Goal: Obtain resource: Download file/media

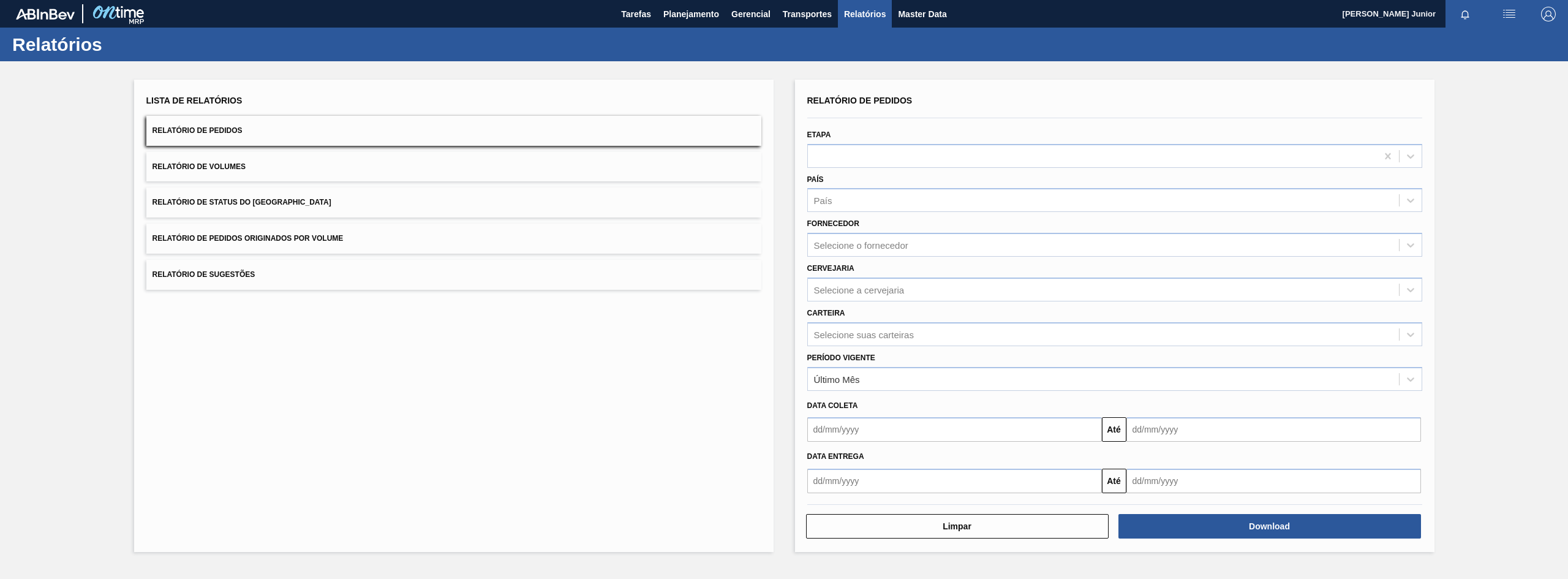
click at [369, 242] on button "Relatório de Pedidos Originados por Volume" at bounding box center [454, 238] width 615 height 30
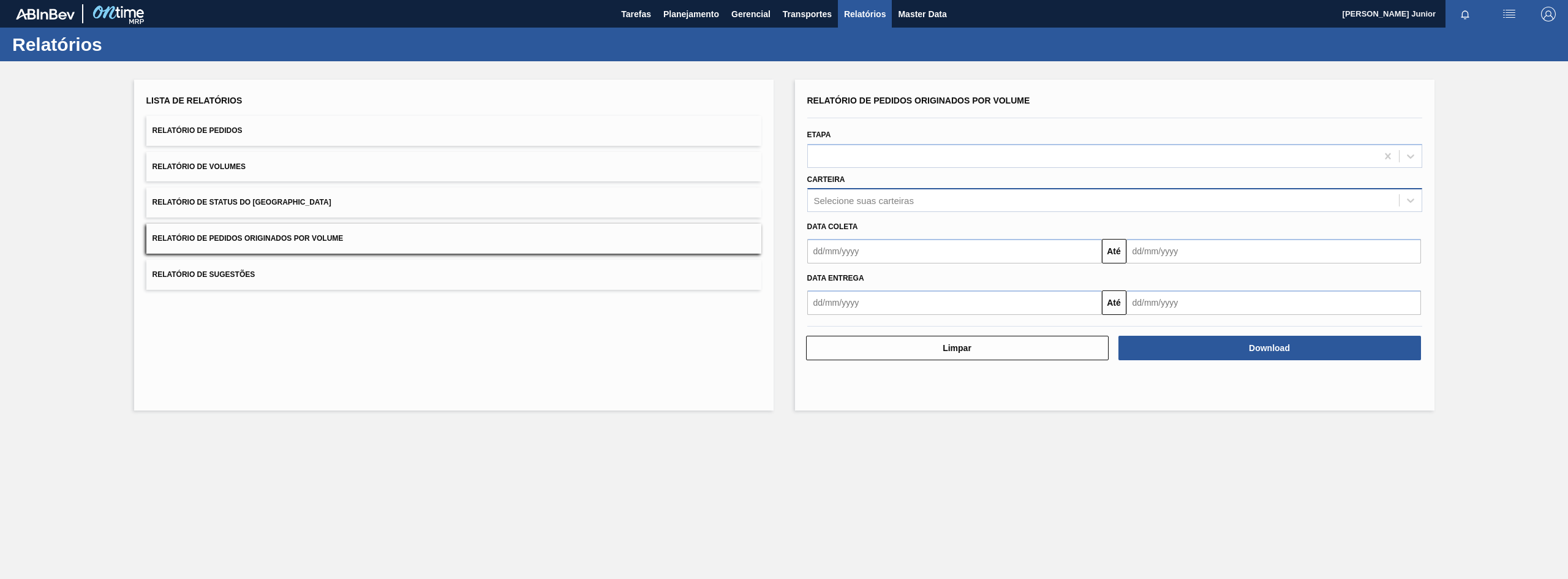
click at [873, 192] on div "Selecione suas carteiras" at bounding box center [1103, 200] width 591 height 17
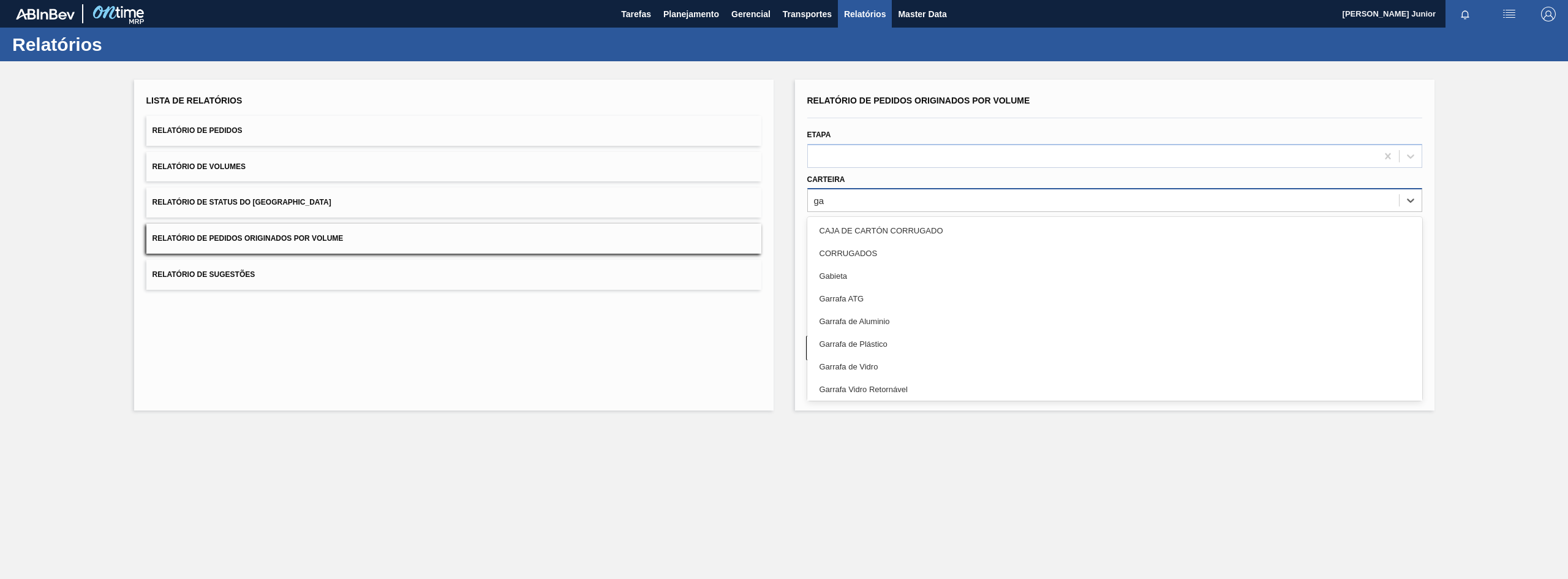
type input "gar"
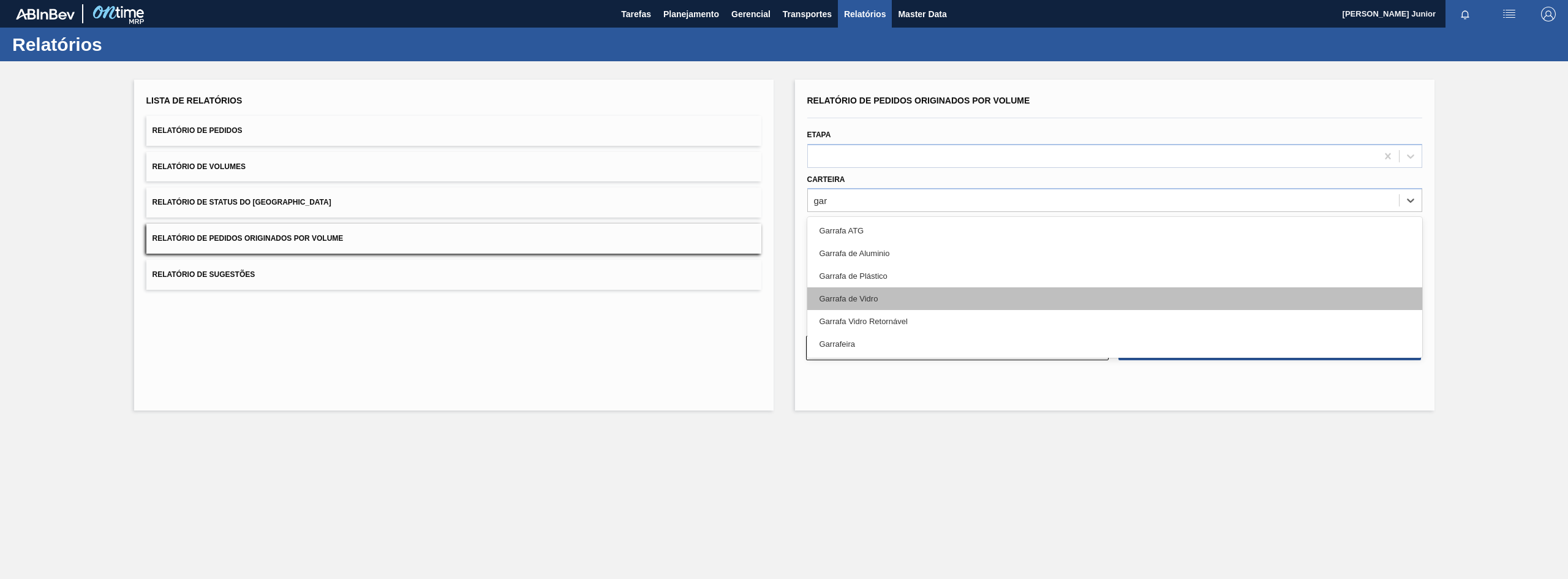
click at [859, 302] on div "Garrafa de Vidro" at bounding box center [1114, 299] width 615 height 22
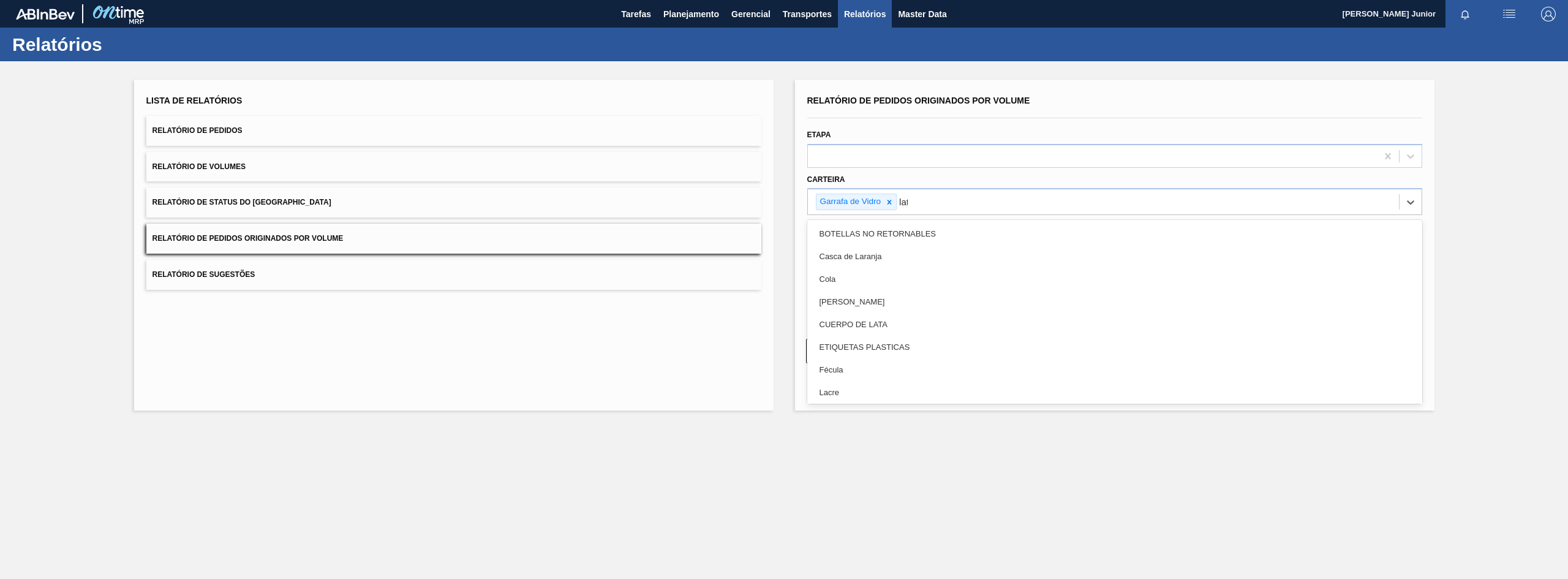
type input "lata"
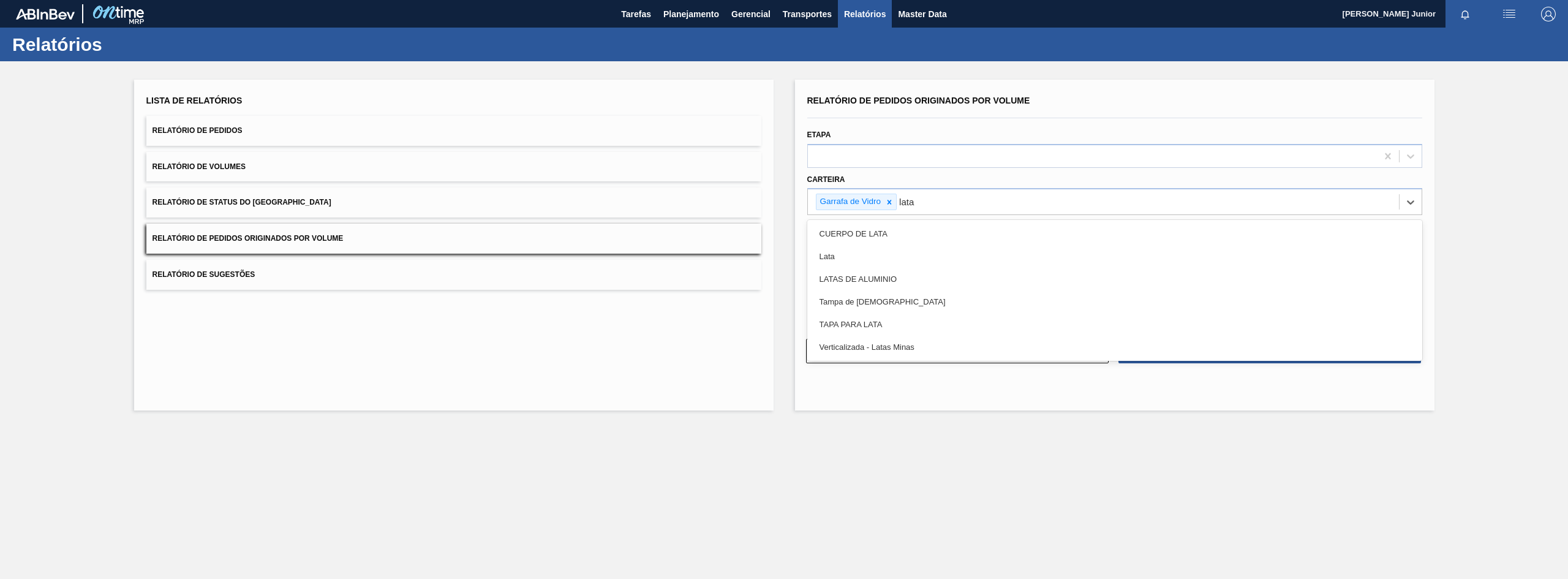
click at [966, 253] on div "Lata" at bounding box center [1114, 256] width 615 height 22
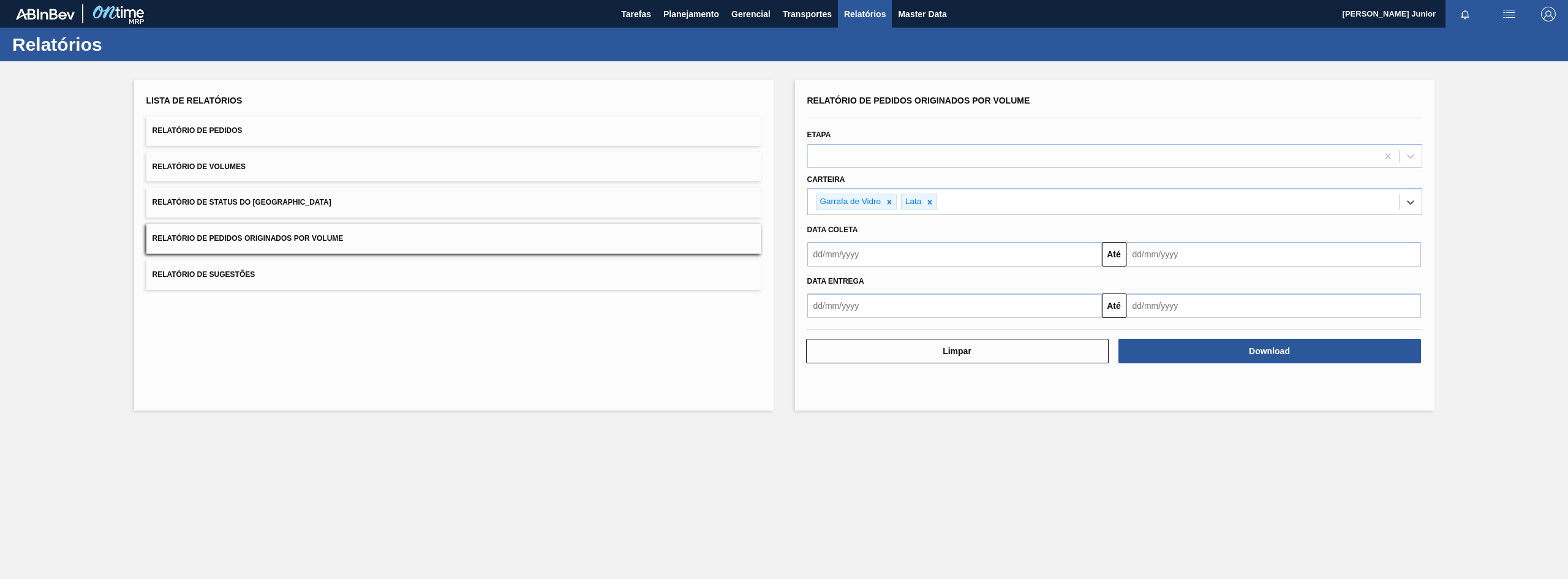
type input "a"
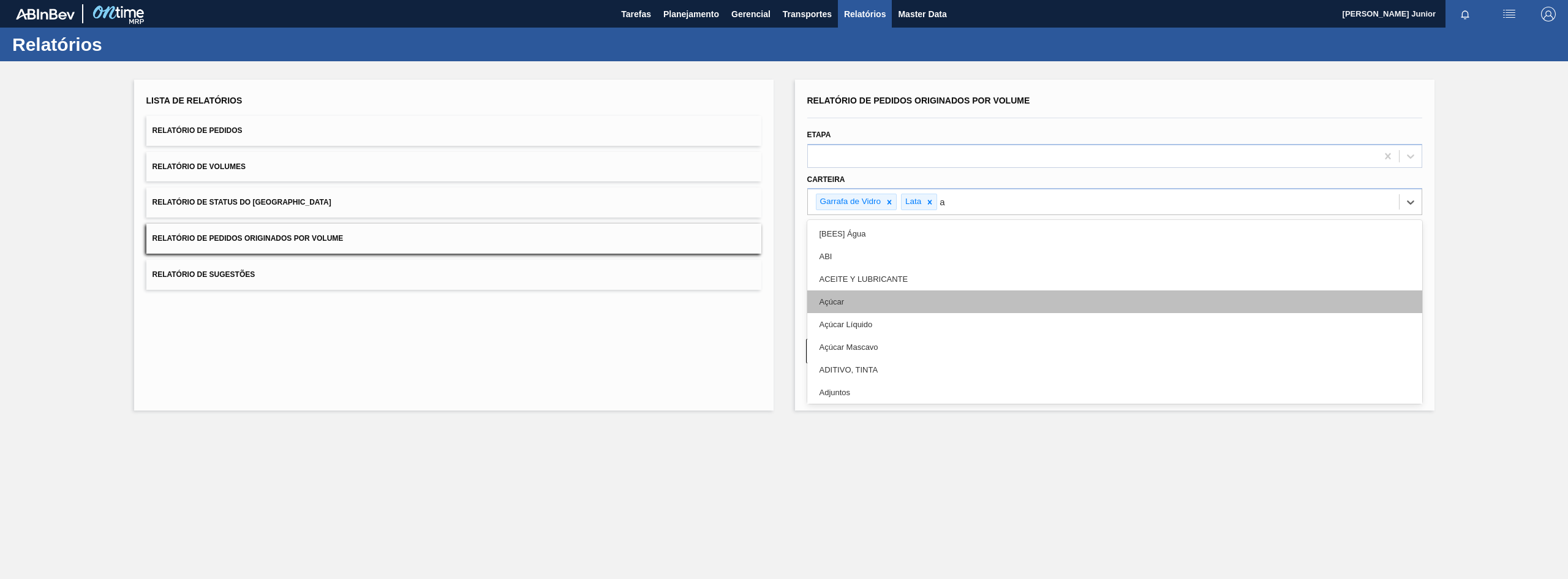
click at [952, 307] on div "Açúcar" at bounding box center [1114, 302] width 615 height 22
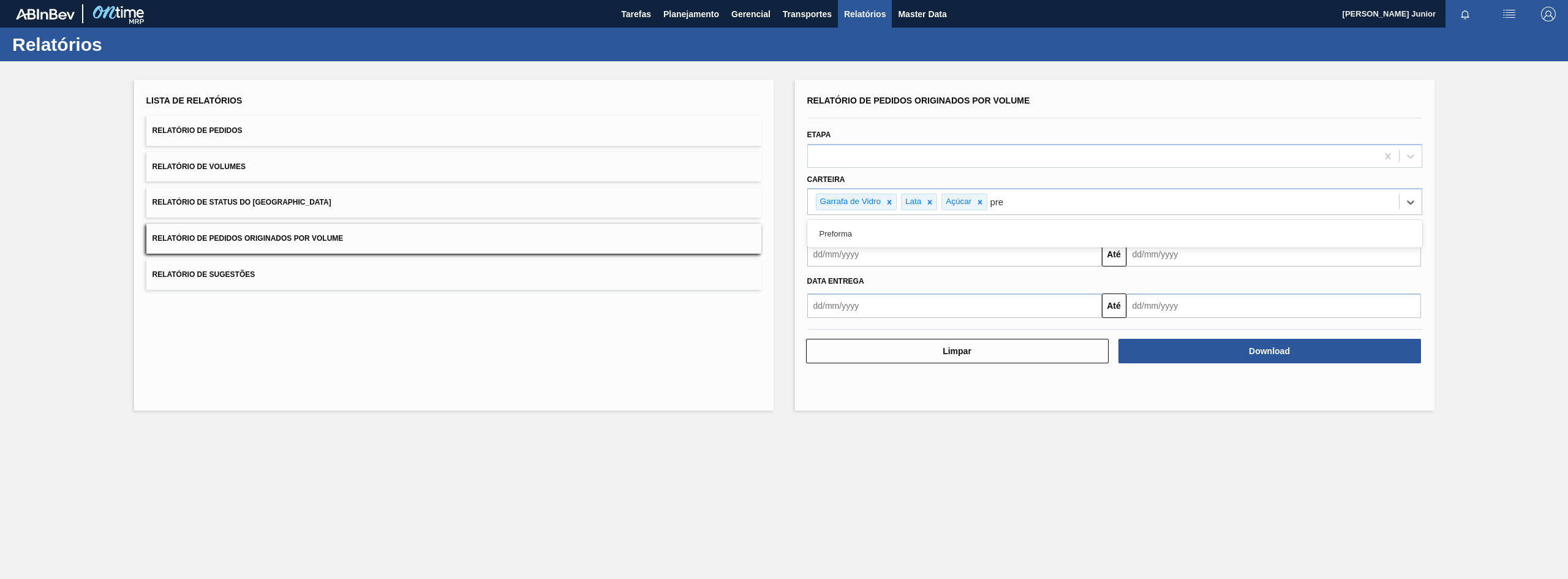
type input "pref"
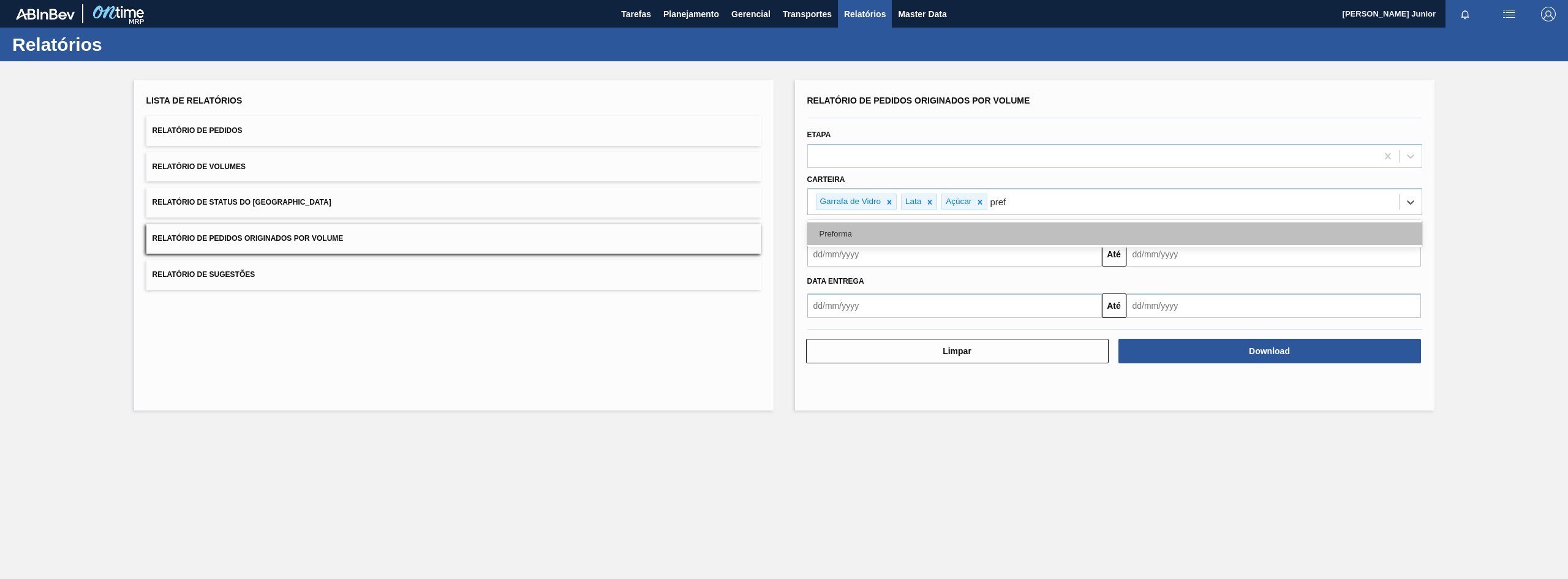
click at [1023, 233] on div "Preforma" at bounding box center [1114, 234] width 615 height 22
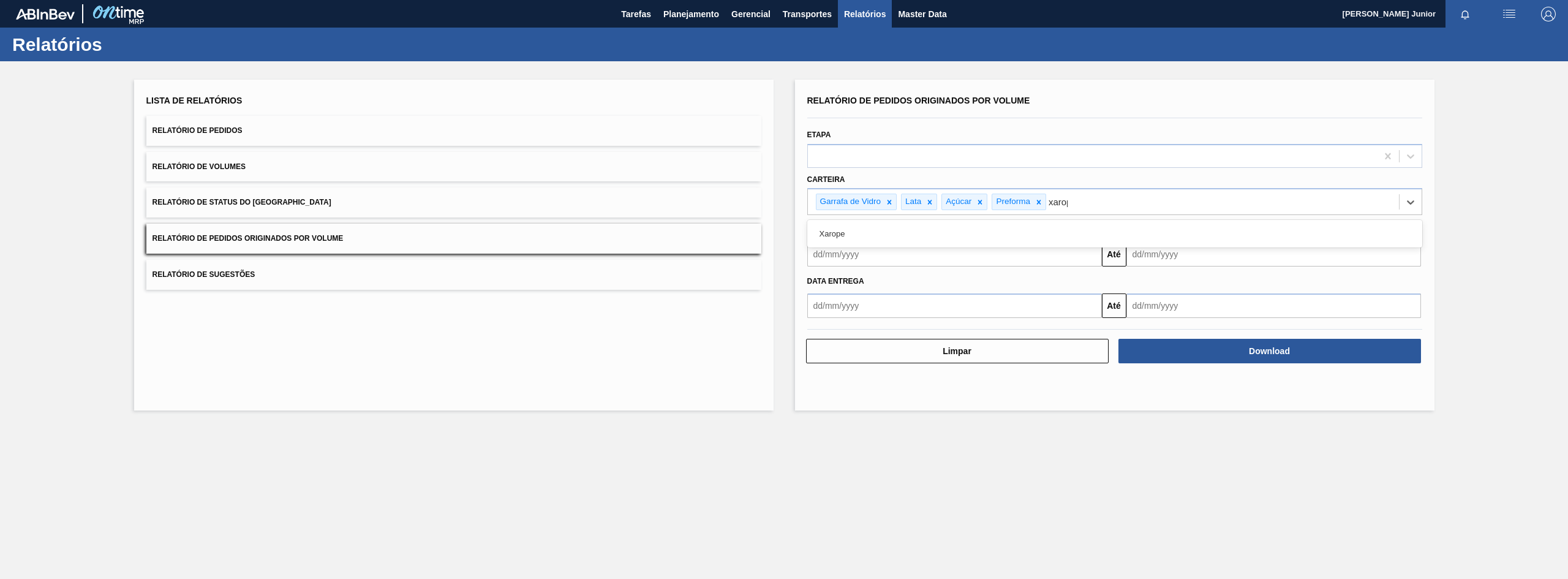
type input "xarope"
click at [1164, 233] on div "Xarope" at bounding box center [1114, 234] width 615 height 22
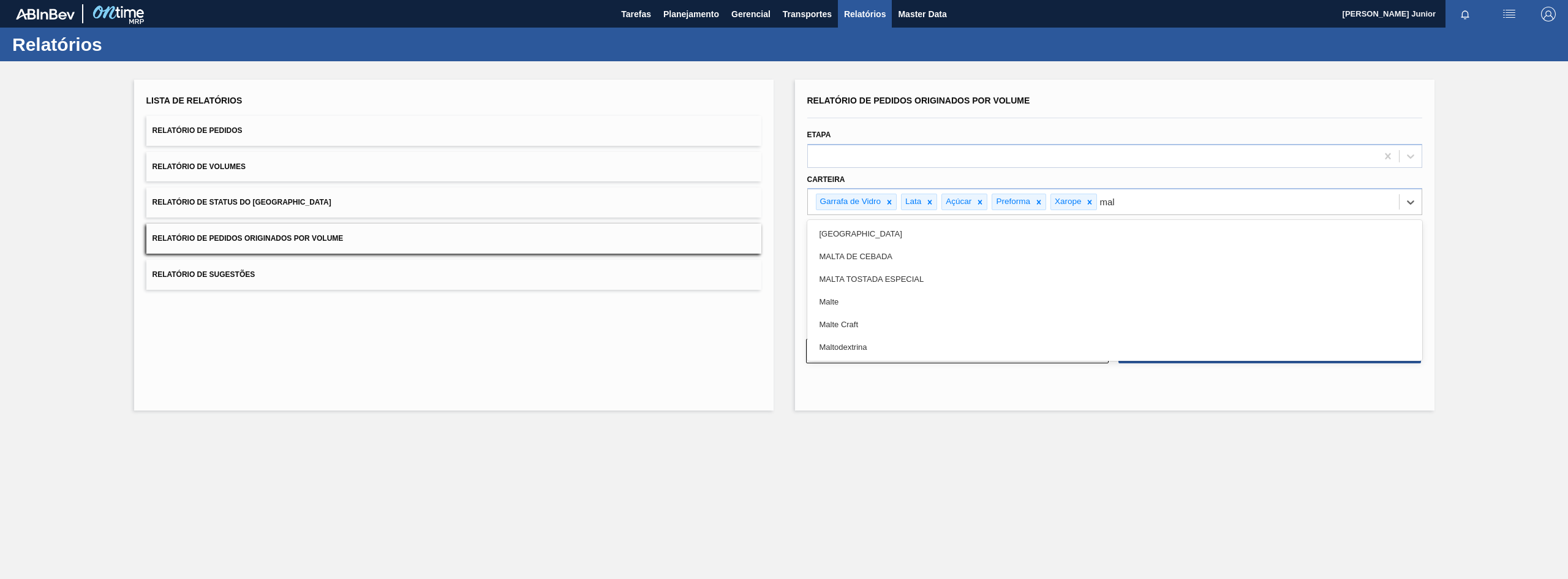
type input "malt"
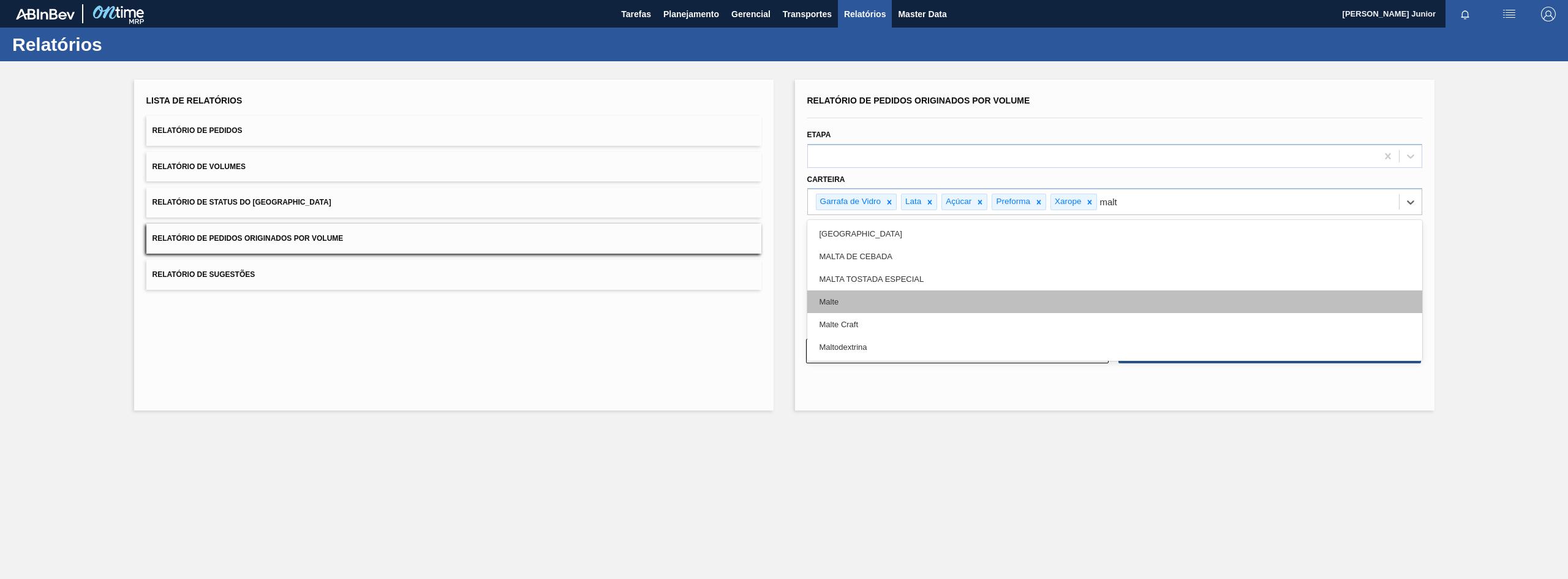
click at [1127, 297] on div "Malte" at bounding box center [1114, 302] width 615 height 22
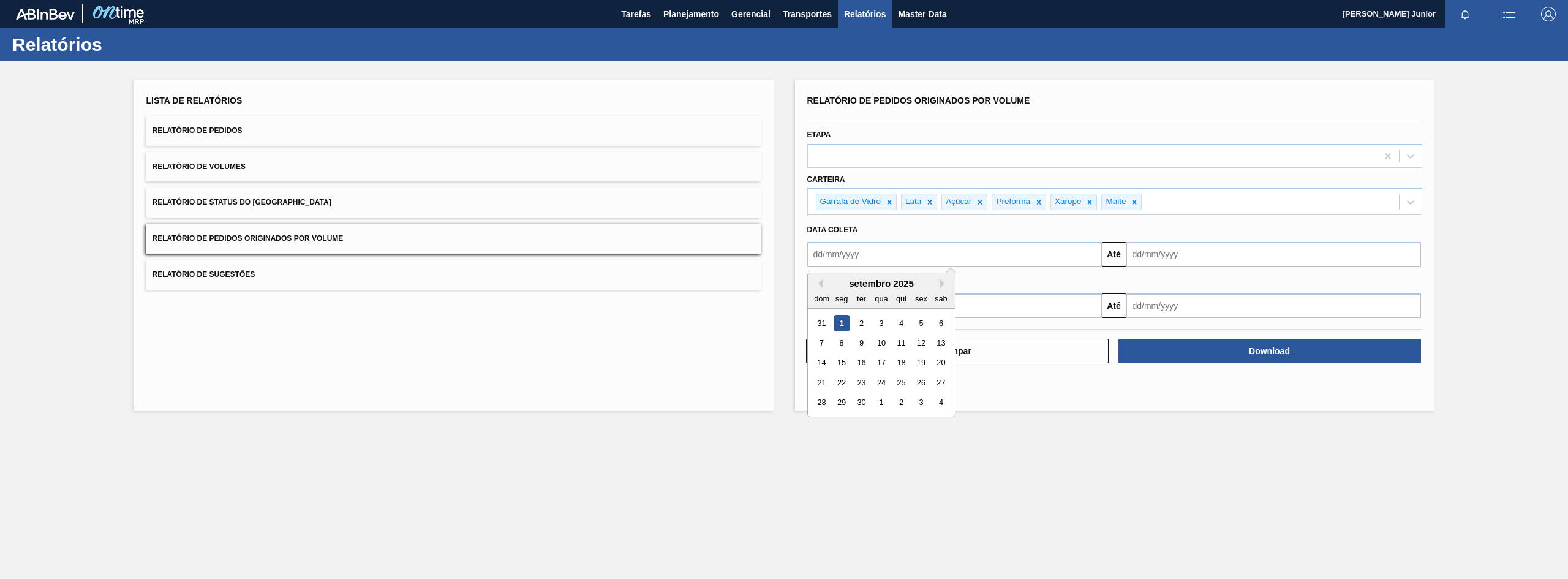
click at [887, 254] on input "text" at bounding box center [954, 254] width 295 height 24
click at [821, 284] on button "Previous Month" at bounding box center [818, 284] width 8 height 8
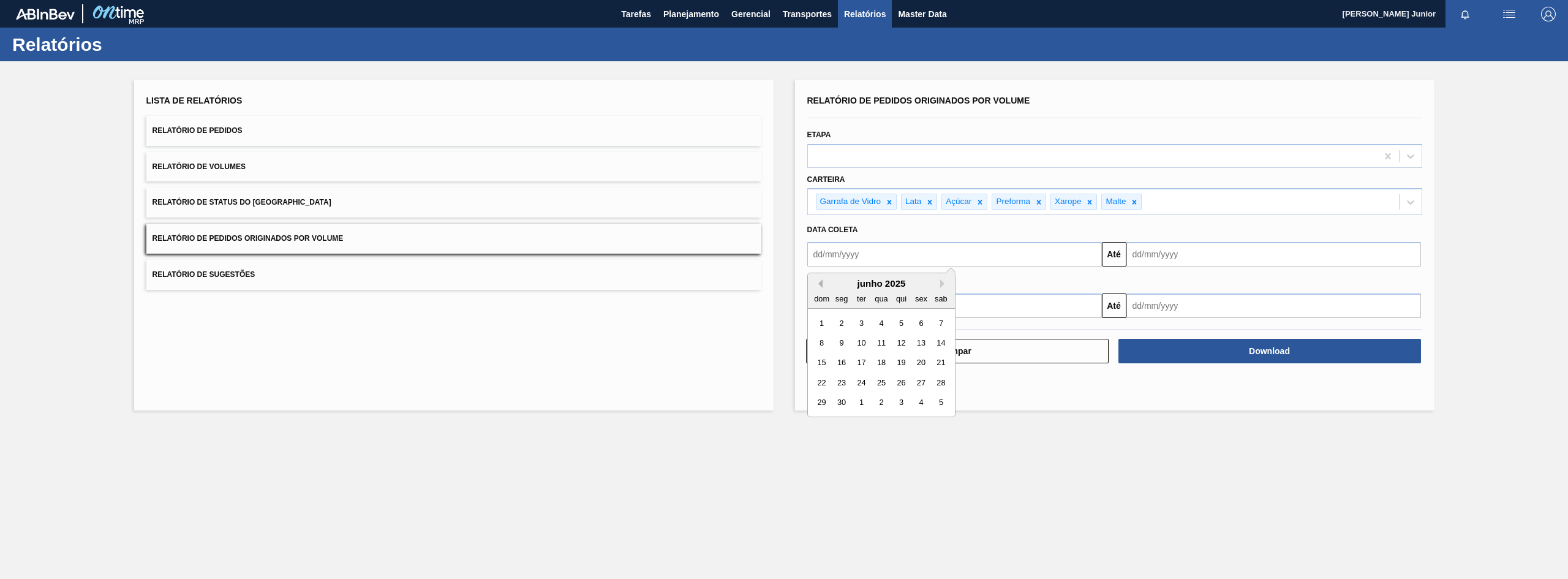
click at [821, 284] on button "Previous Month" at bounding box center [818, 284] width 8 height 8
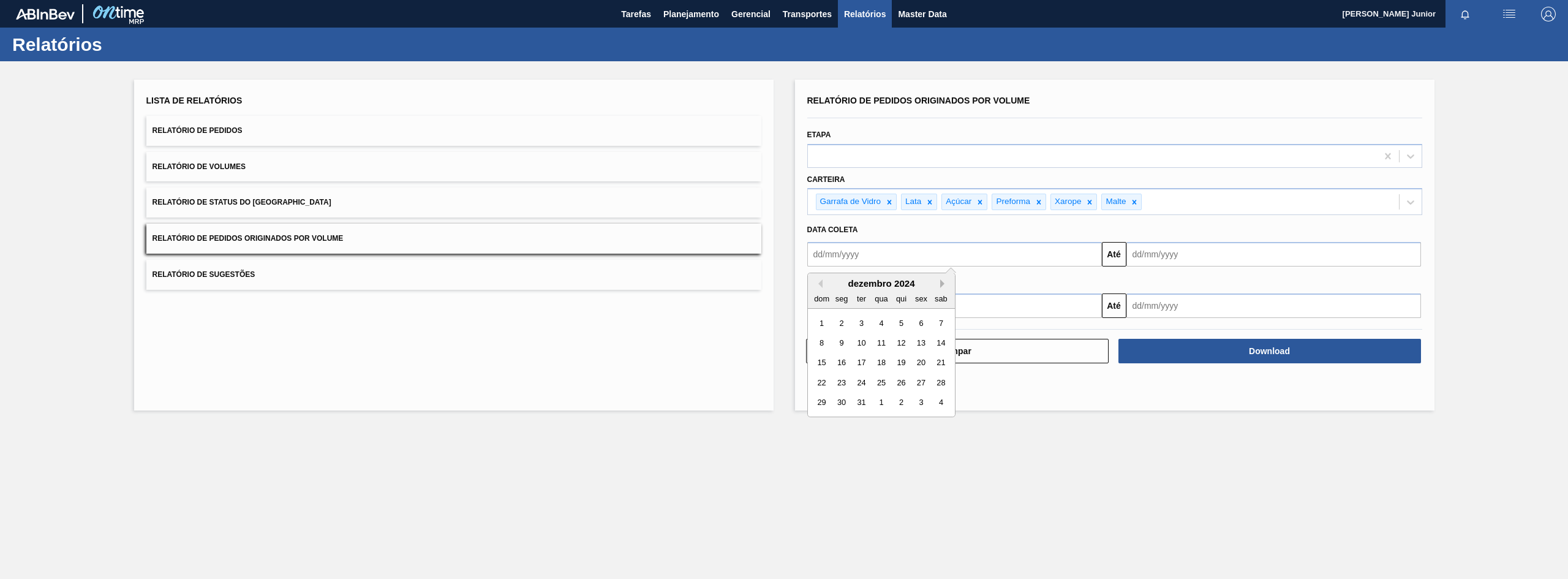
click at [940, 284] on button "Next Month" at bounding box center [945, 284] width 8 height 8
click at [880, 318] on div "1" at bounding box center [881, 323] width 17 height 17
type input "[DATE]"
click at [1192, 259] on input "text" at bounding box center [1274, 254] width 295 height 24
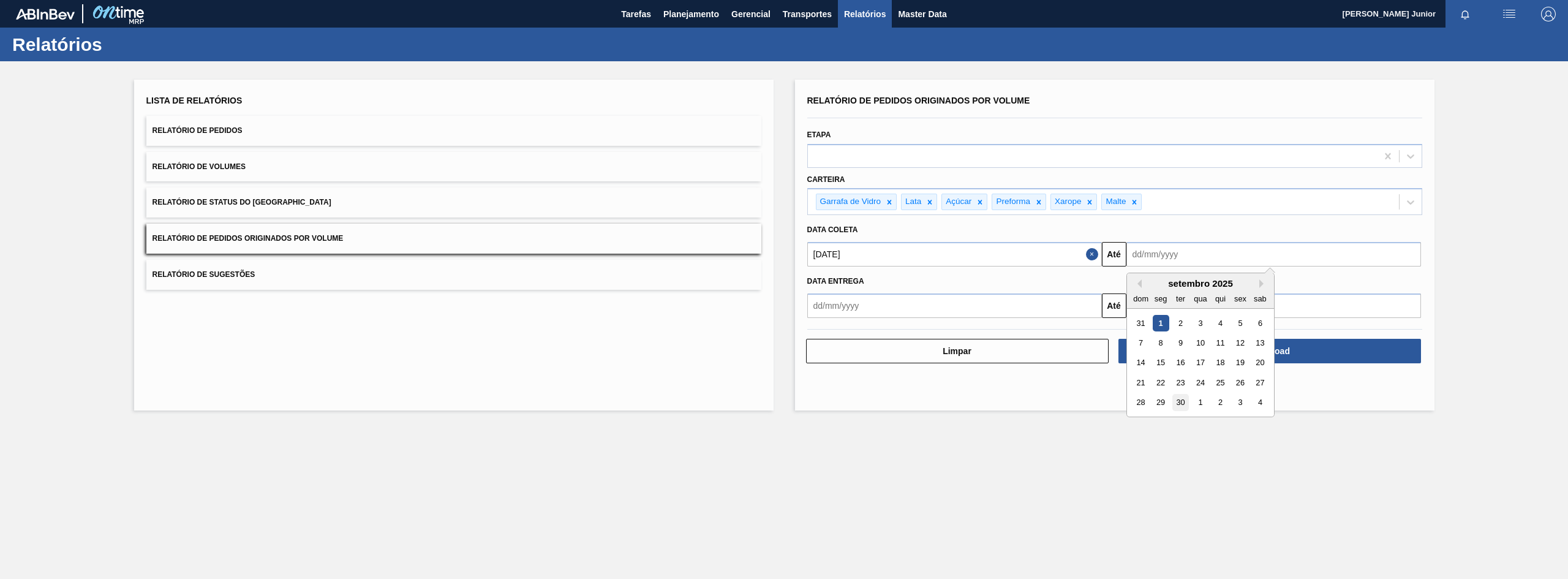
click at [1179, 401] on div "30" at bounding box center [1181, 403] width 17 height 17
type input "[DATE]"
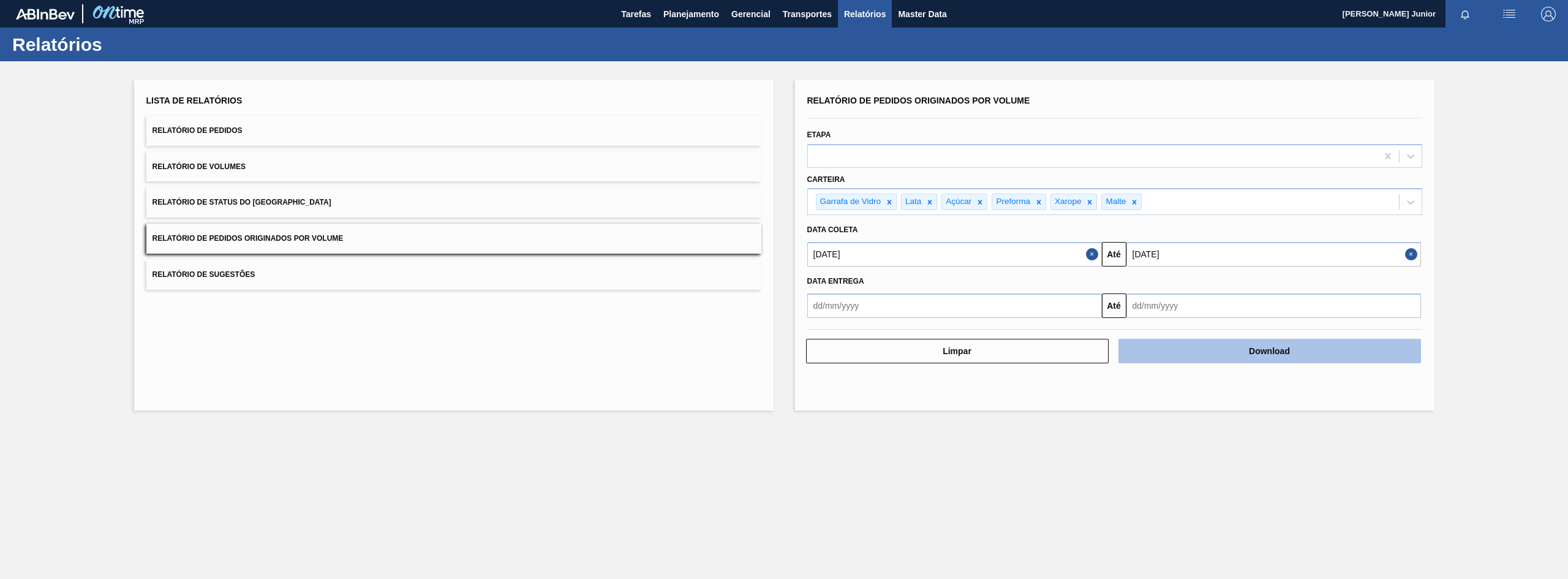
click at [1207, 352] on button "Download" at bounding box center [1269, 351] width 302 height 24
